Goal: Task Accomplishment & Management: Use online tool/utility

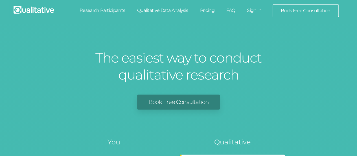
click at [258, 11] on link "Sign In" at bounding box center [254, 10] width 27 height 12
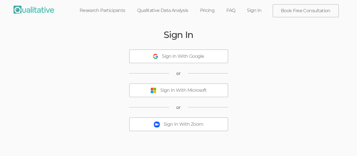
click at [164, 91] on div "Sign In With Microsoft" at bounding box center [183, 90] width 46 height 6
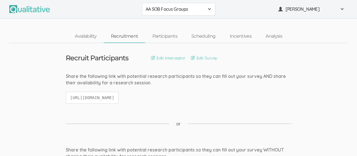
click at [208, 8] on span at bounding box center [209, 9] width 5 height 5
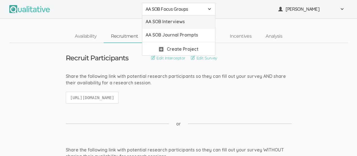
click at [198, 23] on span "AA SOB Interviews" at bounding box center [179, 21] width 66 height 6
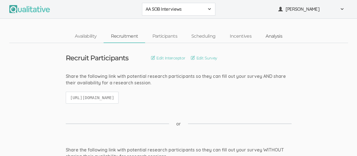
click at [277, 38] on link "Analysis" at bounding box center [274, 36] width 31 height 12
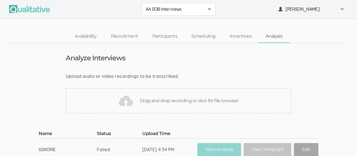
click at [147, 102] on div "Drag and drop recording or click for file browser" at bounding box center [179, 100] width 226 height 25
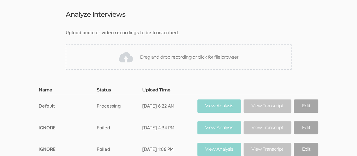
scroll to position [46, 0]
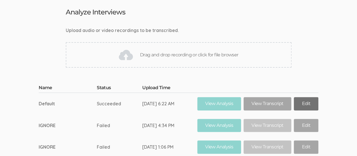
click at [301, 100] on link "Edit" at bounding box center [306, 103] width 24 height 13
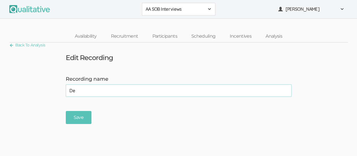
type input "D"
type input "[PERSON_NAME]"
click at [81, 116] on input "Save" at bounding box center [79, 117] width 26 height 13
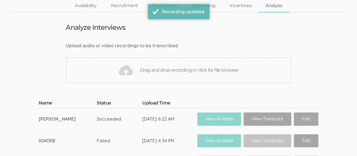
scroll to position [34, 0]
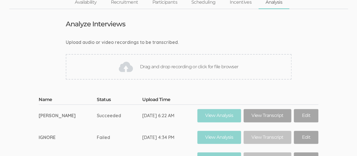
click at [186, 66] on div "Drag and drop recording or click for file browser" at bounding box center [179, 66] width 226 height 25
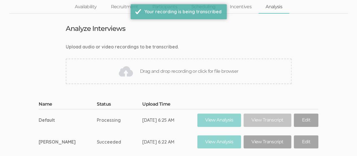
scroll to position [30, 0]
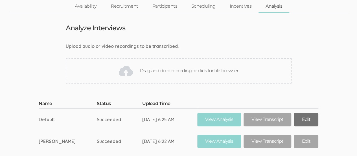
click at [295, 118] on link "Edit" at bounding box center [306, 119] width 24 height 13
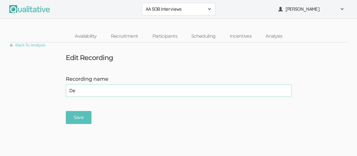
type input "D"
type input "Nigel"
click at [82, 118] on input "Save" at bounding box center [79, 117] width 26 height 13
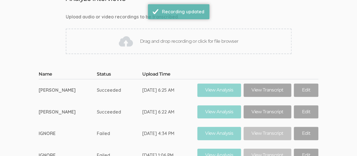
scroll to position [60, 0]
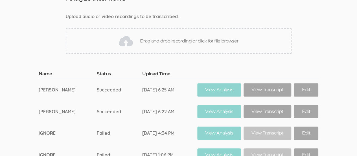
click at [176, 39] on div "Drag and drop recording or click for file browser" at bounding box center [179, 40] width 226 height 25
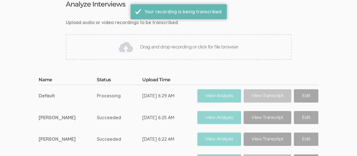
scroll to position [54, 0]
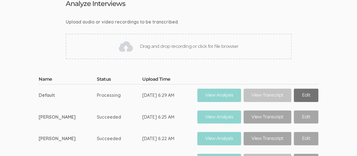
click at [301, 95] on link "Edit" at bounding box center [306, 94] width 24 height 13
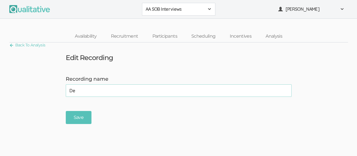
type input "D"
type input "Princesse"
click at [78, 119] on input "Save" at bounding box center [79, 117] width 26 height 13
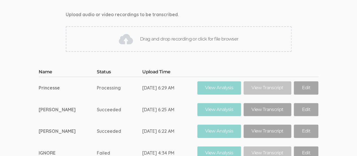
scroll to position [60, 0]
